Goal: Task Accomplishment & Management: Manage account settings

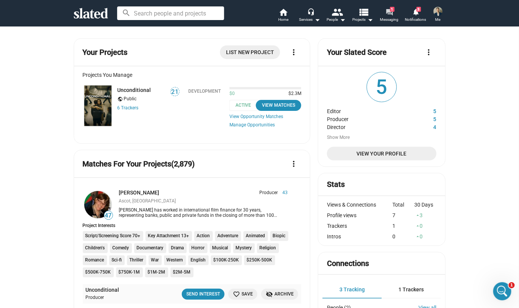
click at [390, 12] on mat-icon "forum" at bounding box center [388, 11] width 7 height 7
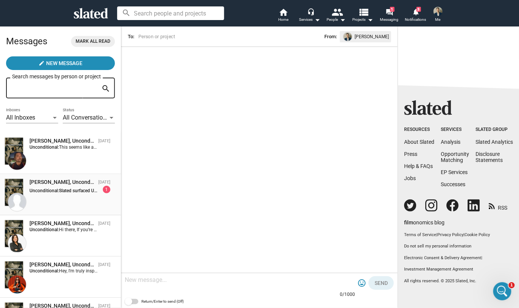
click at [65, 183] on div "Herb Linsey, Unconditional" at bounding box center [62, 181] width 66 height 7
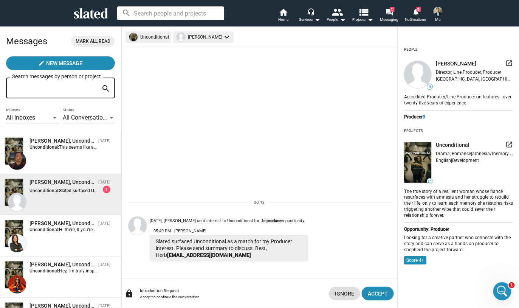
click at [192, 37] on mat-chip "Herb Linsey keyboard_arrow_down" at bounding box center [203, 36] width 60 height 11
click at [190, 37] on div at bounding box center [259, 154] width 519 height 308
click at [444, 63] on span "[PERSON_NAME]" at bounding box center [456, 63] width 40 height 7
click at [419, 79] on img at bounding box center [417, 74] width 27 height 27
click at [433, 100] on div "Accredited Producer/Line Producer on features - over twenty five years of exper…" at bounding box center [458, 100] width 109 height 14
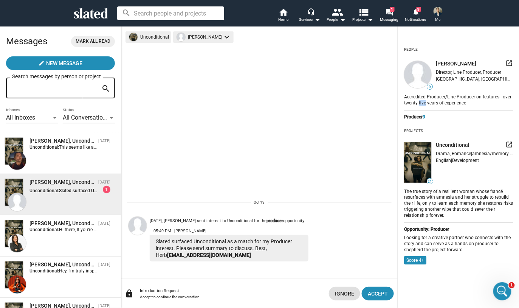
click at [434, 100] on div "Accredited Producer/Line Producer on features - over twenty five years of exper…" at bounding box center [458, 100] width 109 height 14
click at [435, 99] on div "Accredited Producer/Line Producer on features - over twenty five years of exper…" at bounding box center [458, 100] width 109 height 14
click at [451, 79] on div "[GEOGRAPHIC_DATA], [GEOGRAPHIC_DATA], [GEOGRAPHIC_DATA]" at bounding box center [474, 78] width 77 height 5
click at [505, 61] on mat-icon "launch" at bounding box center [509, 63] width 8 height 8
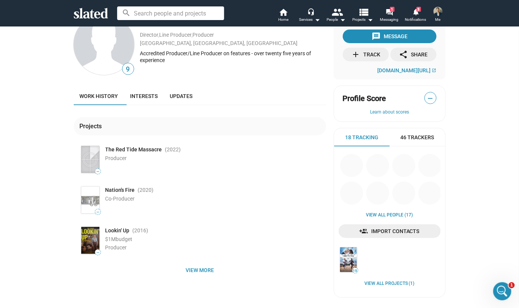
scroll to position [24, 0]
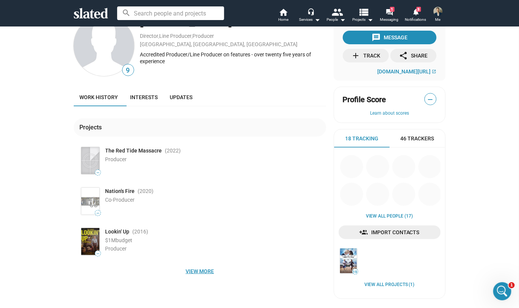
click at [204, 267] on span "View more" at bounding box center [200, 271] width 240 height 14
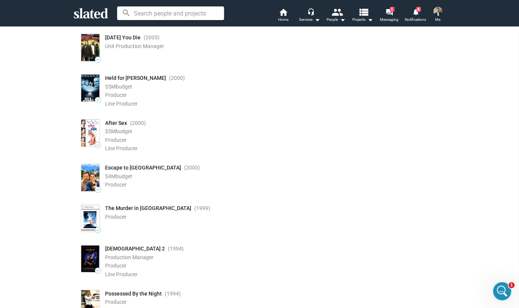
scroll to position [0, 0]
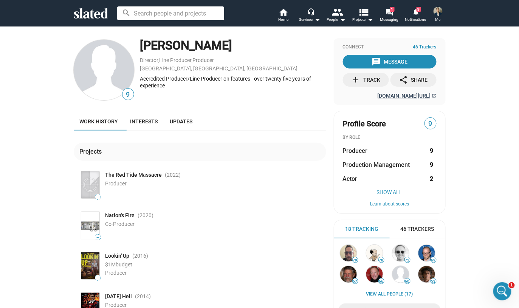
click at [401, 98] on span "imdb.com/name/nm0513149" at bounding box center [403, 96] width 53 height 6
drag, startPoint x: 414, startPoint y: 14, endPoint x: 345, endPoint y: 270, distance: 265.0
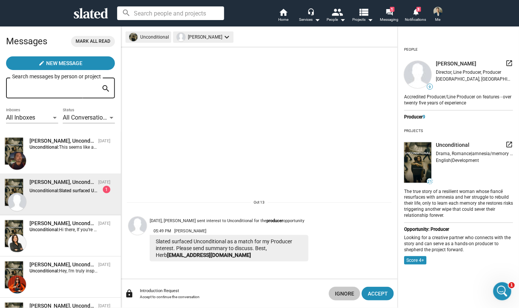
click at [347, 295] on span "Ignore" at bounding box center [344, 293] width 19 height 14
click at [57, 145] on strong "Unconditional:" at bounding box center [43, 146] width 29 height 5
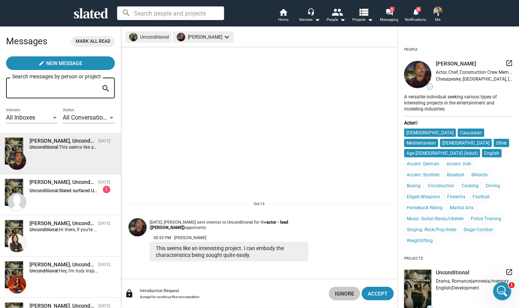
click at [341, 292] on span "Ignore" at bounding box center [344, 293] width 19 height 14
click at [55, 190] on strong "Unconditional:" at bounding box center [43, 190] width 29 height 5
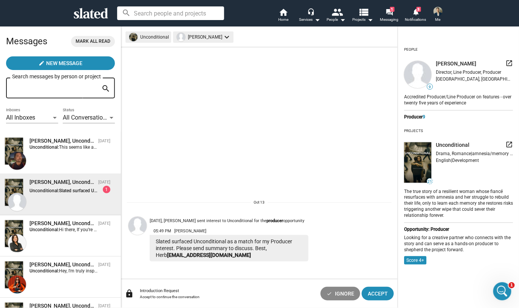
click at [340, 294] on span "Ignore" at bounding box center [344, 293] width 19 height 14
click at [505, 143] on mat-icon "launch" at bounding box center [509, 145] width 8 height 8
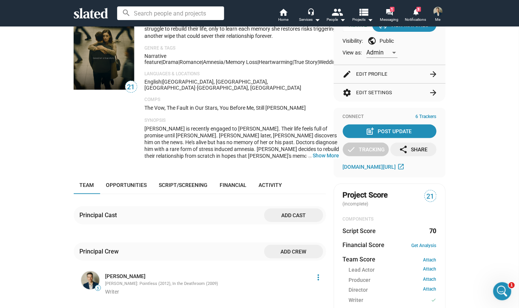
scroll to position [62, 0]
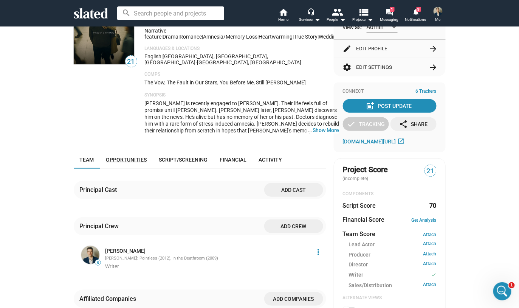
click at [136, 156] on span "Opportunities" at bounding box center [126, 159] width 41 height 6
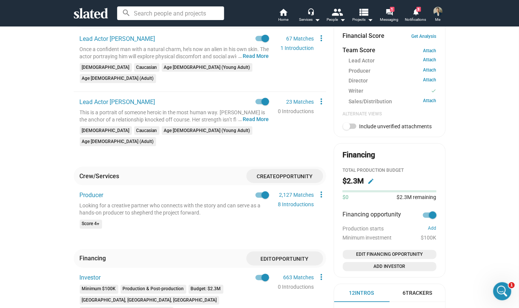
scroll to position [178, 0]
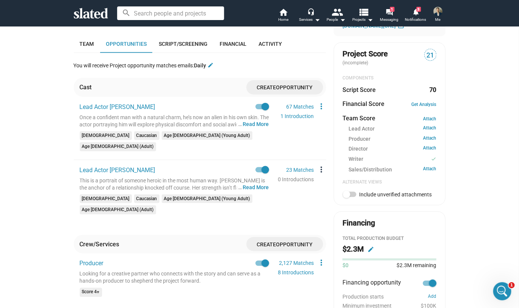
click at [318, 165] on mat-icon "more_vert" at bounding box center [321, 169] width 9 height 9
click at [336, 178] on button "Delete" at bounding box center [335, 178] width 42 height 12
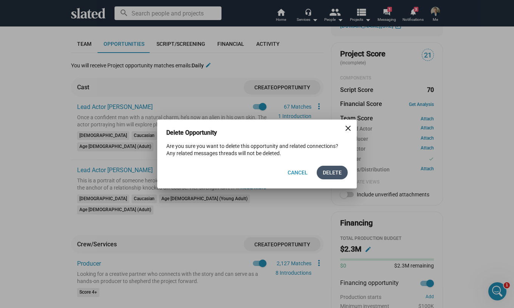
click at [336, 172] on span "Delete" at bounding box center [332, 172] width 19 height 14
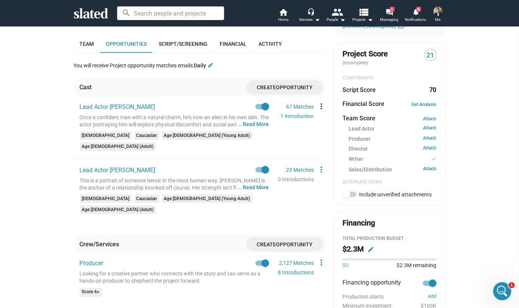
click at [319, 102] on mat-icon "more_vert" at bounding box center [321, 106] width 9 height 9
click at [325, 128] on button "Delete" at bounding box center [335, 127] width 42 height 12
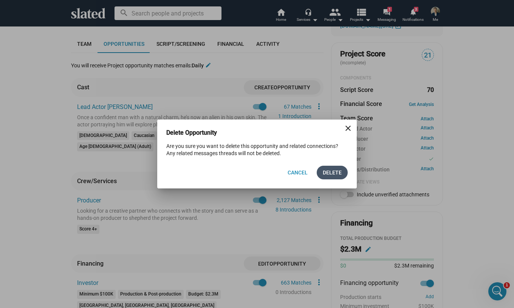
click at [334, 169] on span "Delete" at bounding box center [332, 172] width 19 height 14
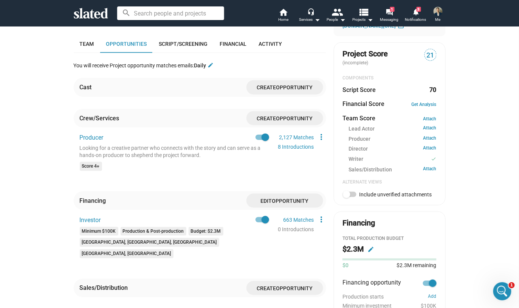
scroll to position [0, 0]
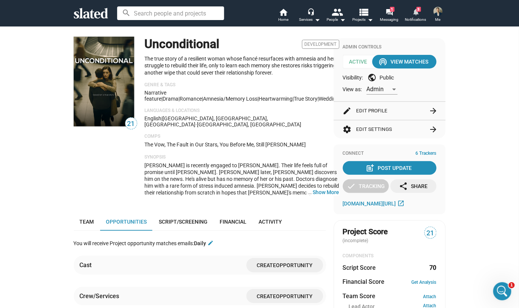
click at [416, 12] on mat-icon "notifications" at bounding box center [415, 11] width 7 height 7
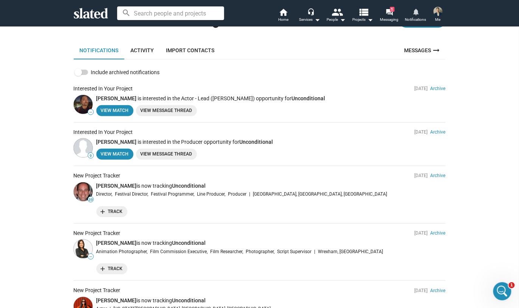
scroll to position [42, 0]
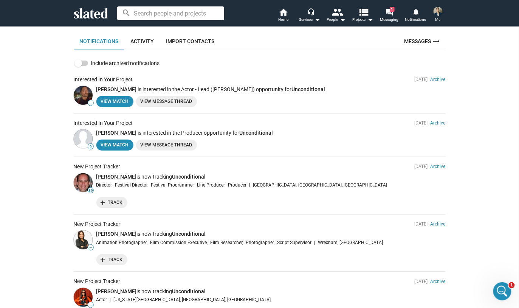
click at [104, 176] on link "[PERSON_NAME]" at bounding box center [116, 176] width 40 height 6
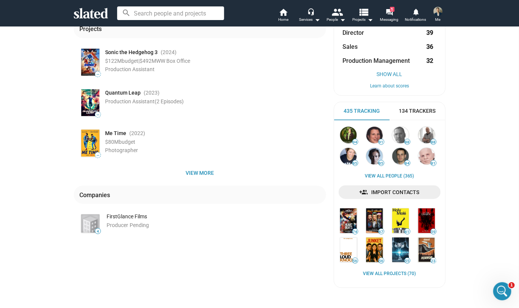
scroll to position [124, 0]
